Goal: Find specific page/section: Find specific page/section

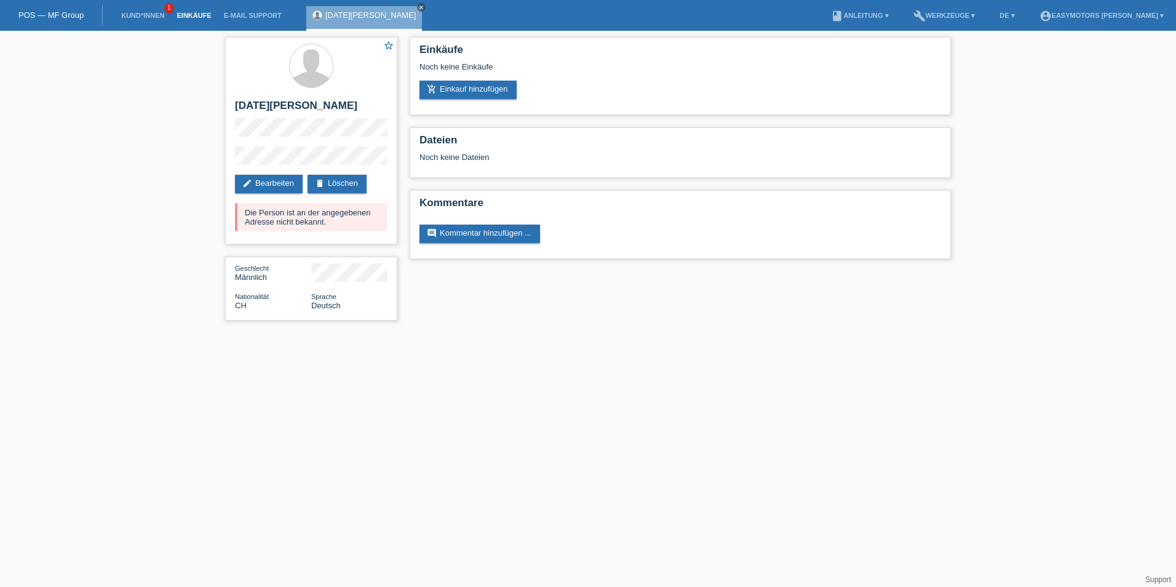
click at [200, 18] on link "Einkäufe" at bounding box center [193, 15] width 47 height 7
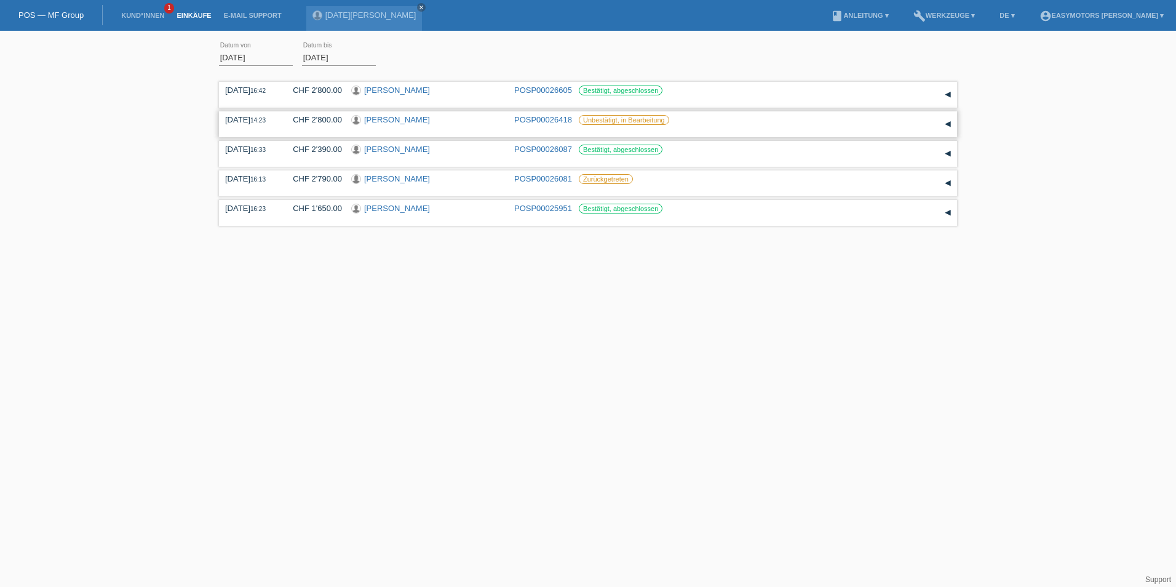
click at [362, 125] on div at bounding box center [357, 121] width 13 height 12
click at [947, 127] on div "▾" at bounding box center [947, 124] width 18 height 18
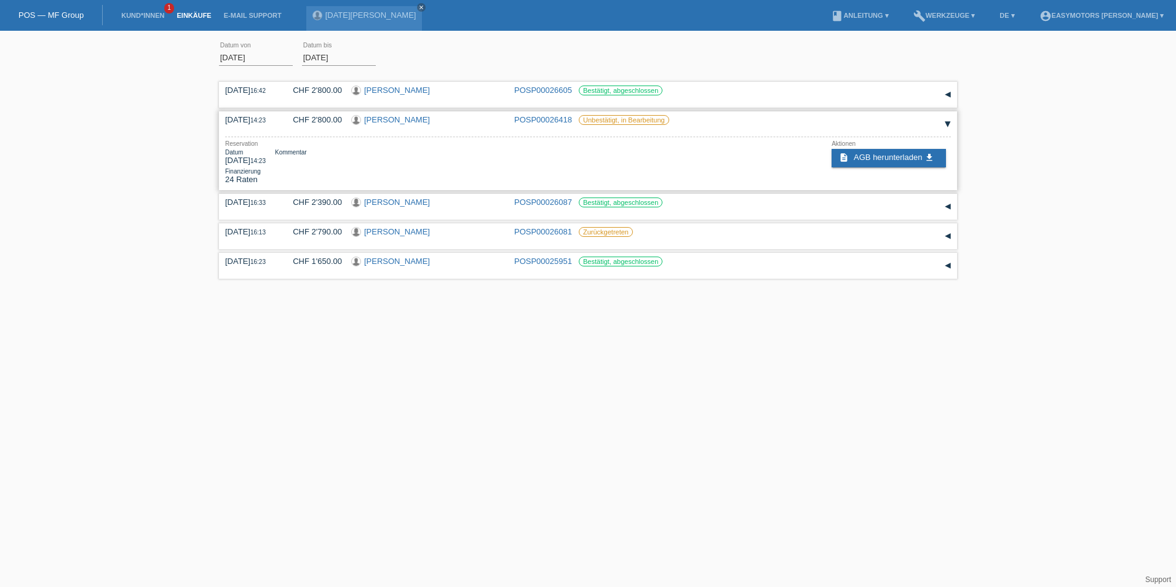
click at [947, 127] on div "▾" at bounding box center [947, 124] width 18 height 18
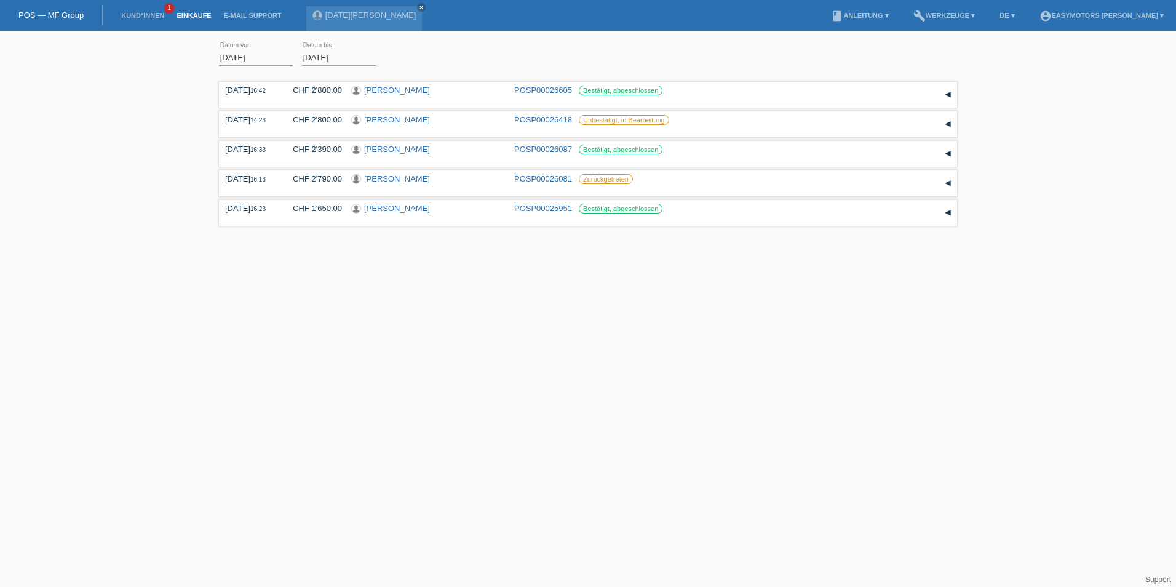
click at [131, 8] on li "Kund*innen 1" at bounding box center [142, 15] width 55 height 31
click at [141, 15] on link "Kund*innen" at bounding box center [142, 15] width 55 height 7
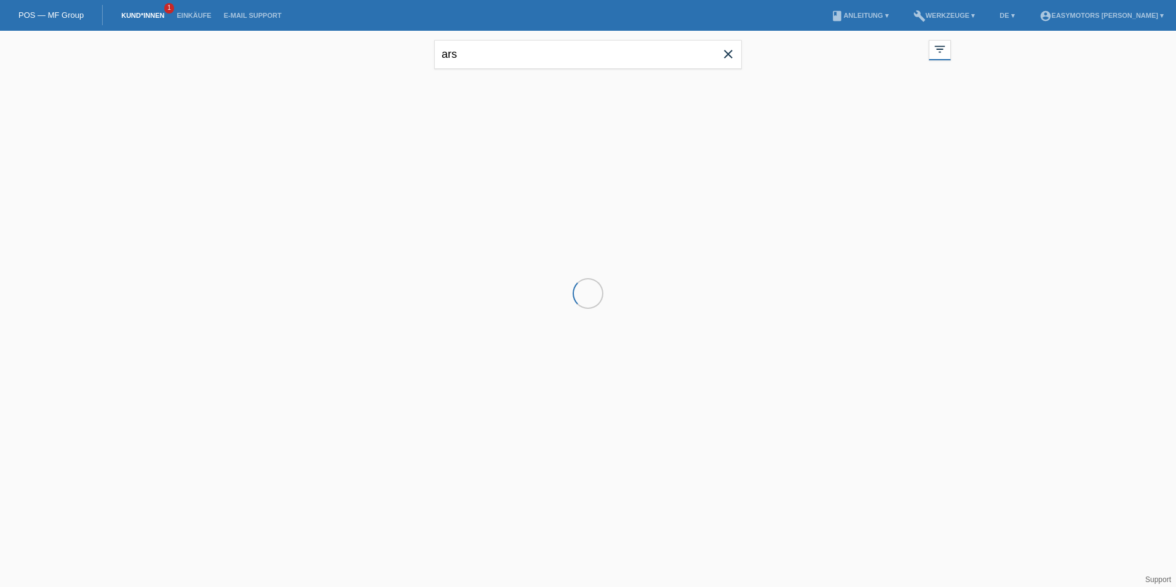
click at [953, 41] on div "ars close filter_list view_module Alle Kund*innen anzeigen star Markierte Kund*…" at bounding box center [588, 53] width 738 height 44
click at [946, 46] on div "filter_list" at bounding box center [939, 50] width 22 height 20
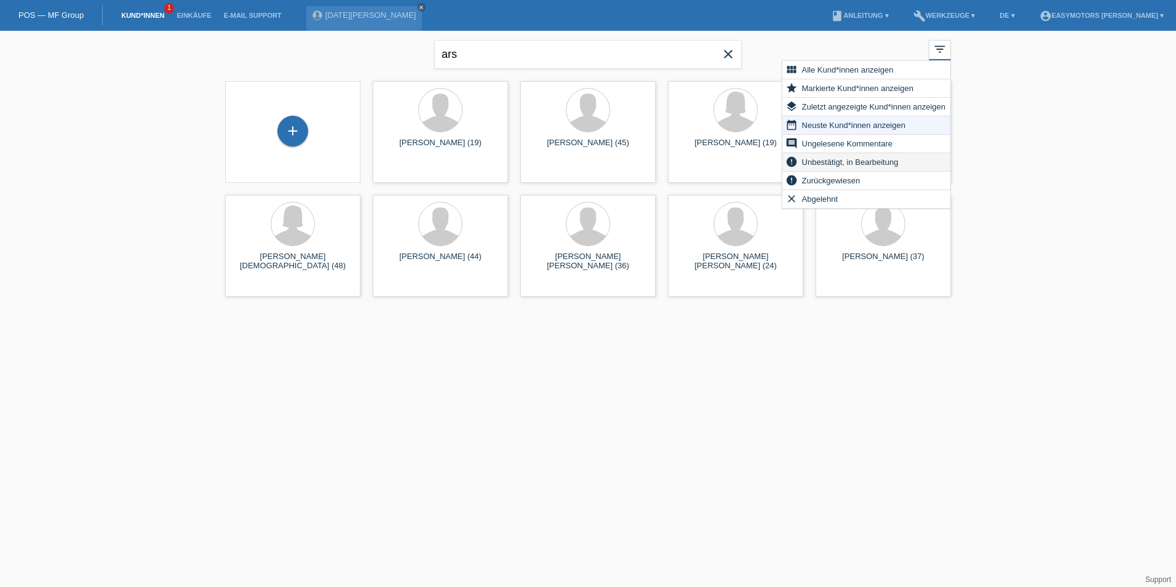
drag, startPoint x: 946, startPoint y: 46, endPoint x: 858, endPoint y: 159, distance: 142.8
click at [858, 159] on span "Unbestätigt, in Bearbeitung" at bounding box center [850, 161] width 100 height 15
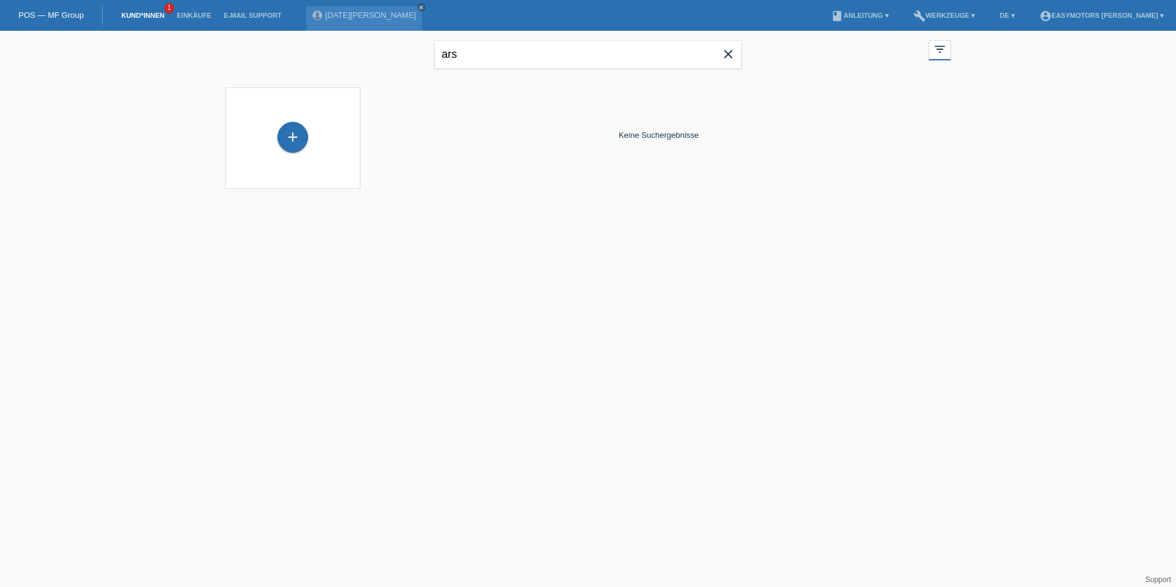
click at [727, 51] on icon "close" at bounding box center [728, 54] width 15 height 15
click at [941, 45] on icon "filter_list" at bounding box center [940, 49] width 14 height 14
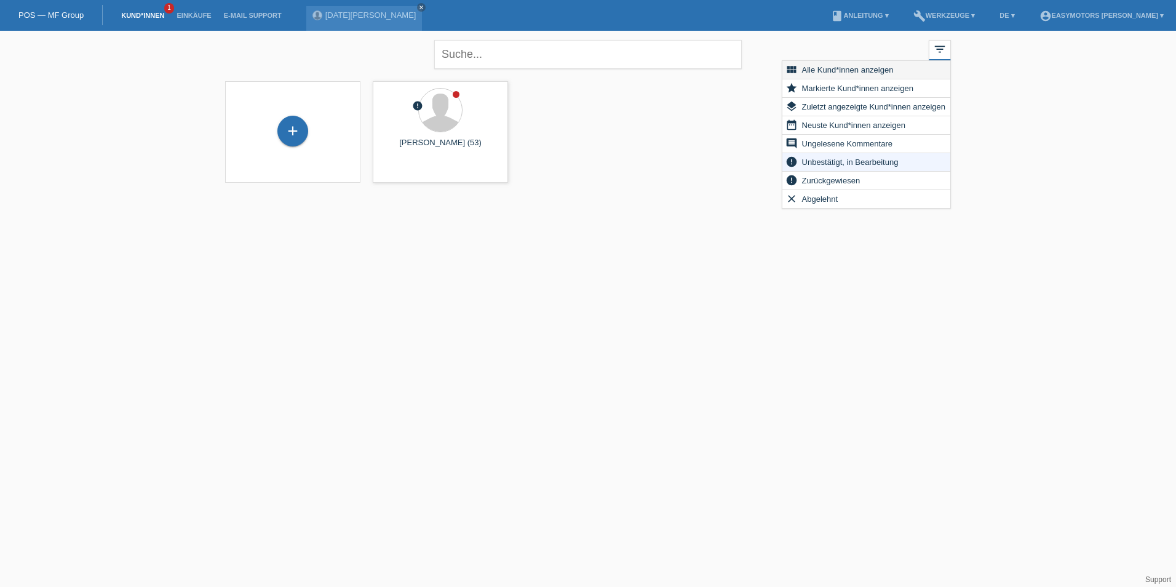
click at [875, 69] on span "Alle Kund*innen anzeigen" at bounding box center [847, 69] width 95 height 15
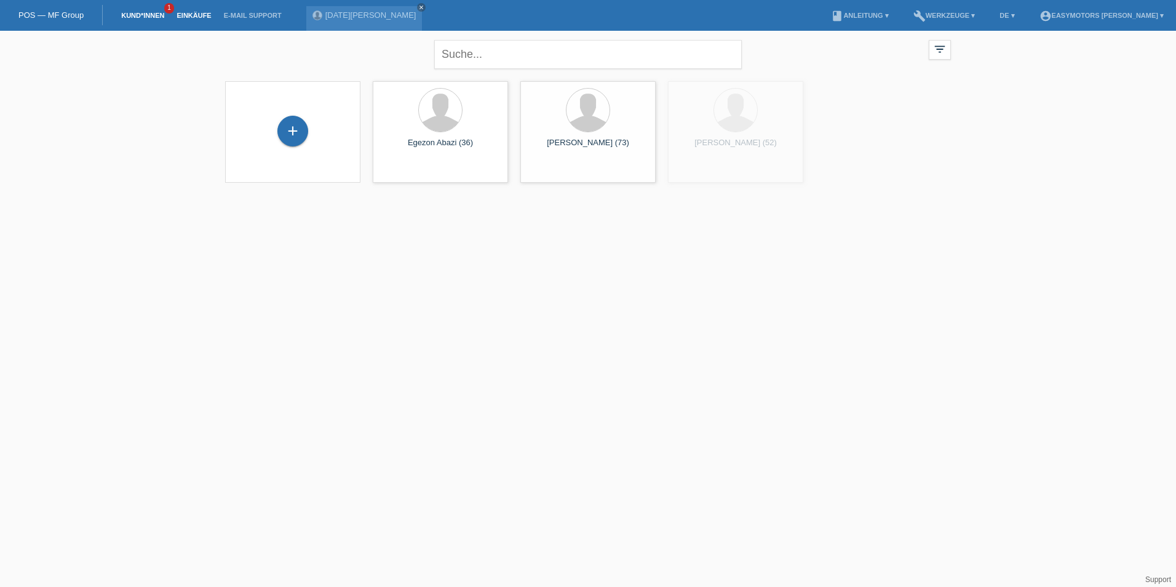
click at [192, 14] on link "Einkäufe" at bounding box center [193, 15] width 47 height 7
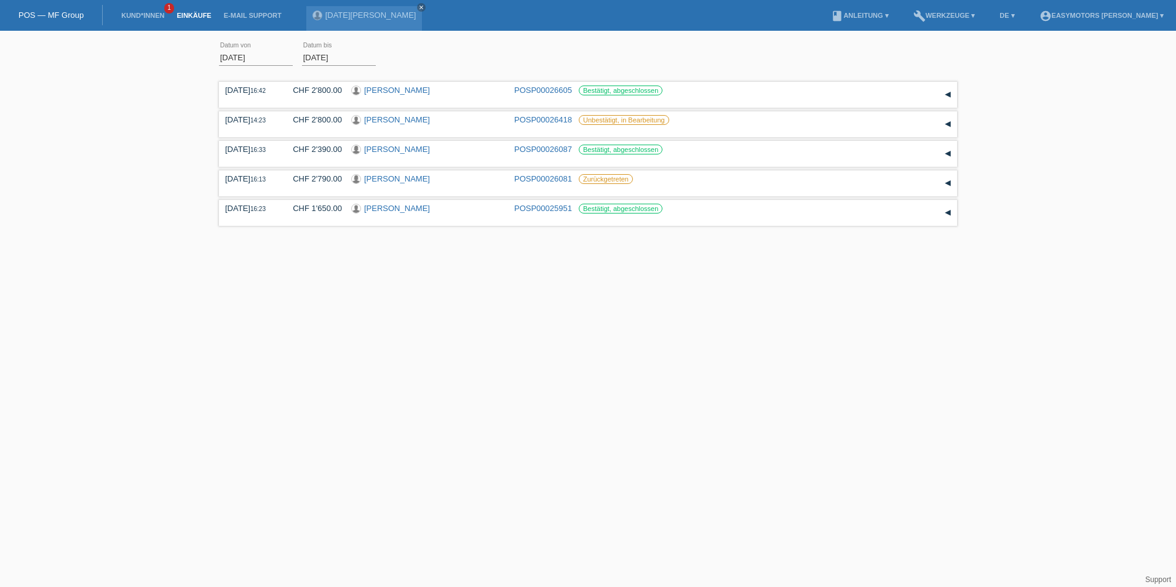
click at [150, 13] on link "Kund*innen" at bounding box center [142, 15] width 55 height 7
